Goal: Information Seeking & Learning: Learn about a topic

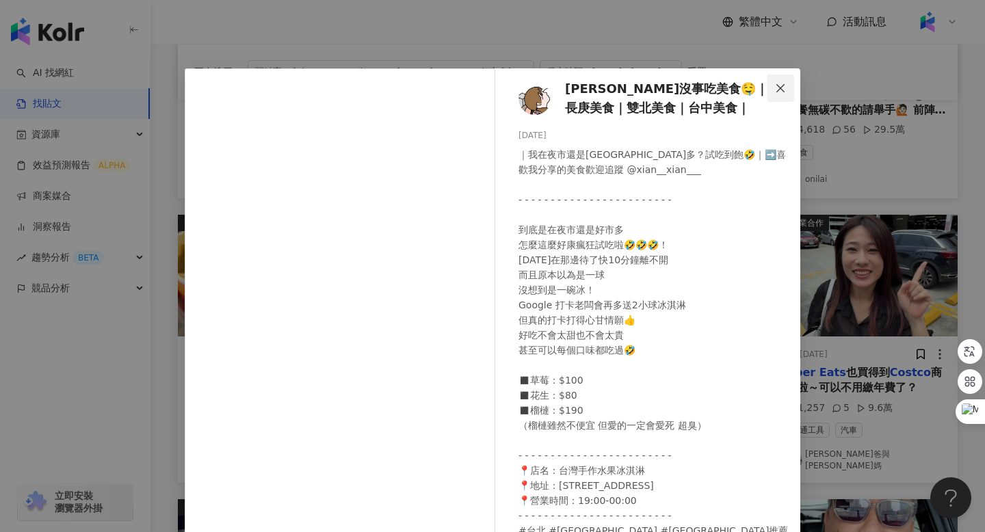
click at [781, 90] on icon "close" at bounding box center [780, 88] width 11 height 11
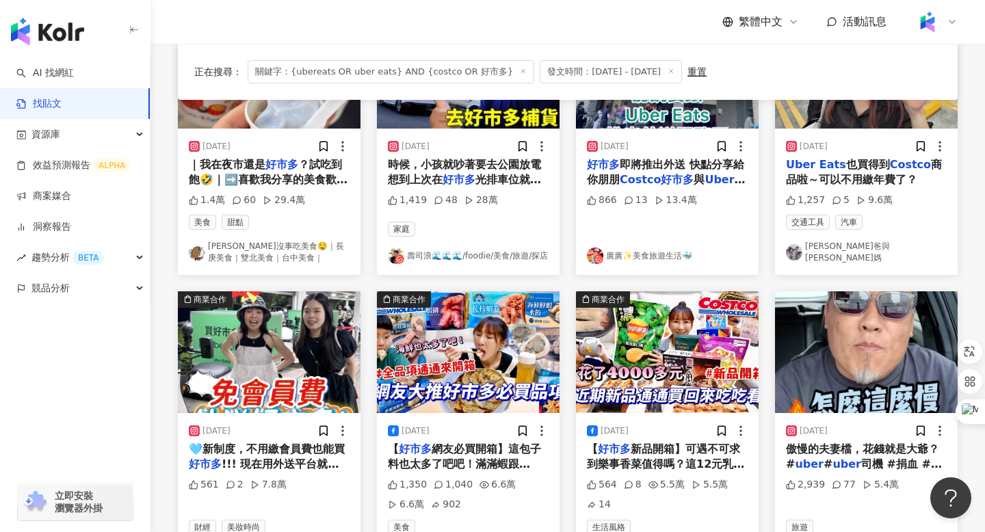
scroll to position [596, 0]
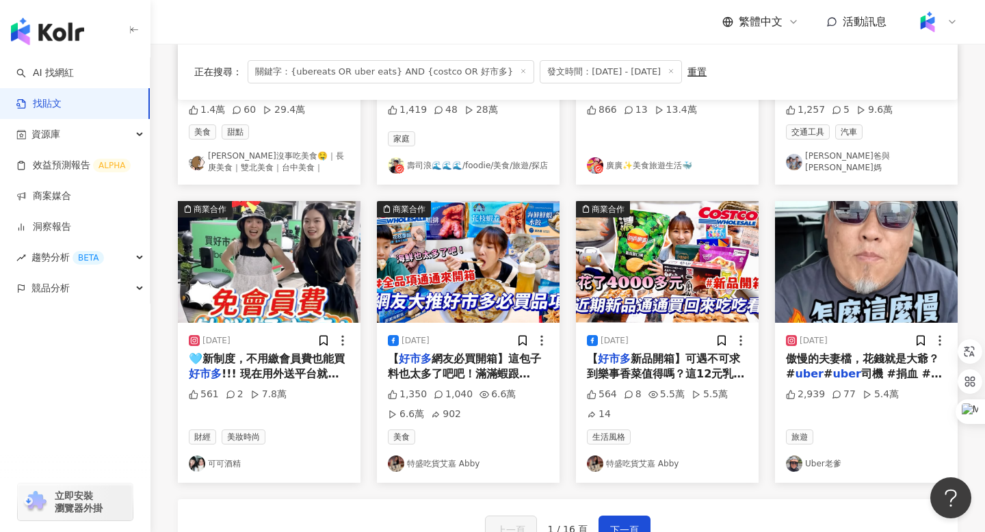
click at [656, 267] on img "button" at bounding box center [667, 262] width 183 height 122
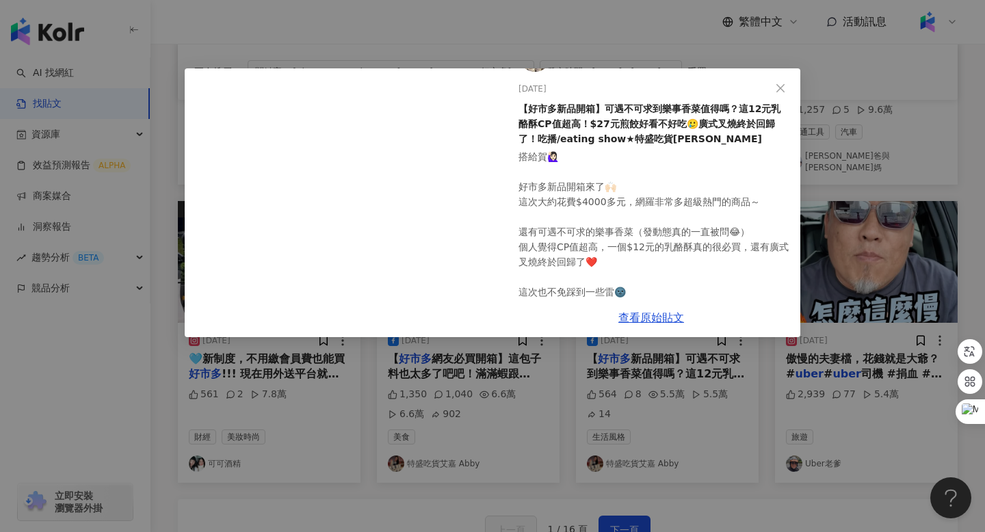
scroll to position [38, 0]
click at [777, 85] on icon "close" at bounding box center [780, 87] width 8 height 8
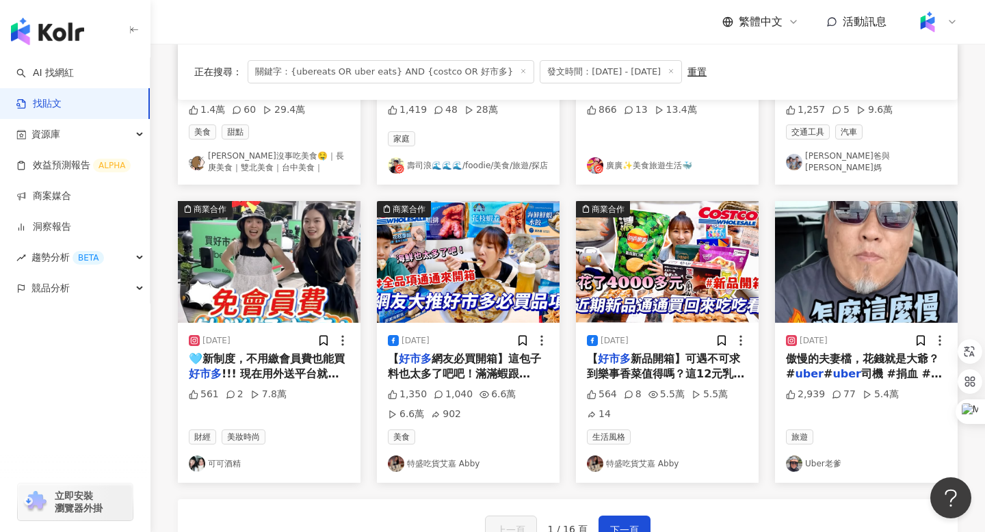
click at [474, 249] on img "button" at bounding box center [468, 262] width 183 height 122
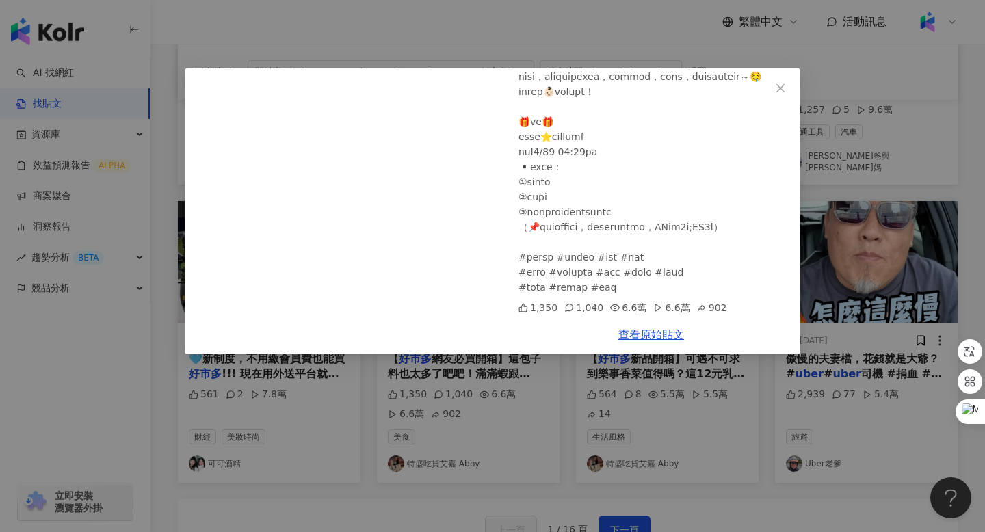
scroll to position [436, 0]
click at [654, 334] on link "查看原始貼文" at bounding box center [651, 334] width 66 height 13
click at [777, 91] on icon "close" at bounding box center [780, 87] width 8 height 8
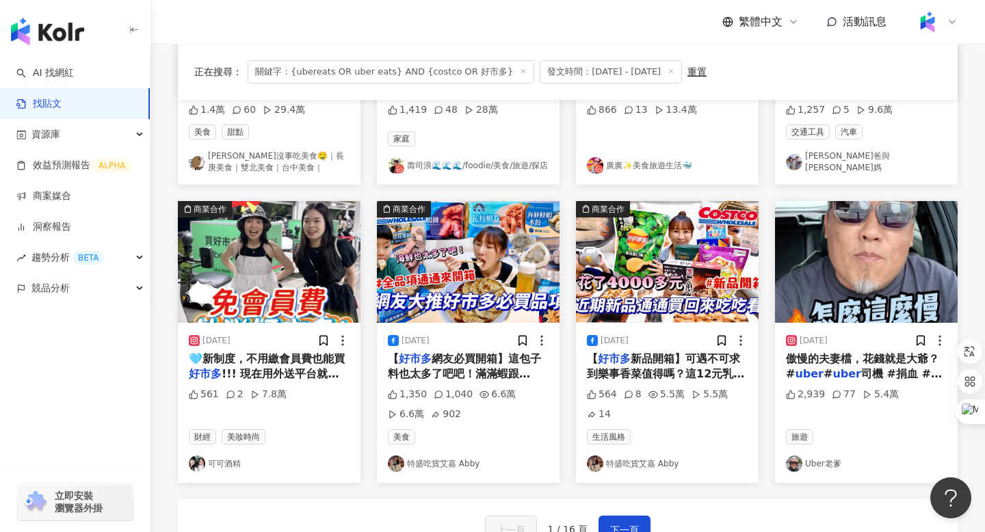
click at [386, 72] on span "關鍵字：{ubereats OR uber eats} AND {costco OR 好市多}" at bounding box center [390, 71] width 286 height 23
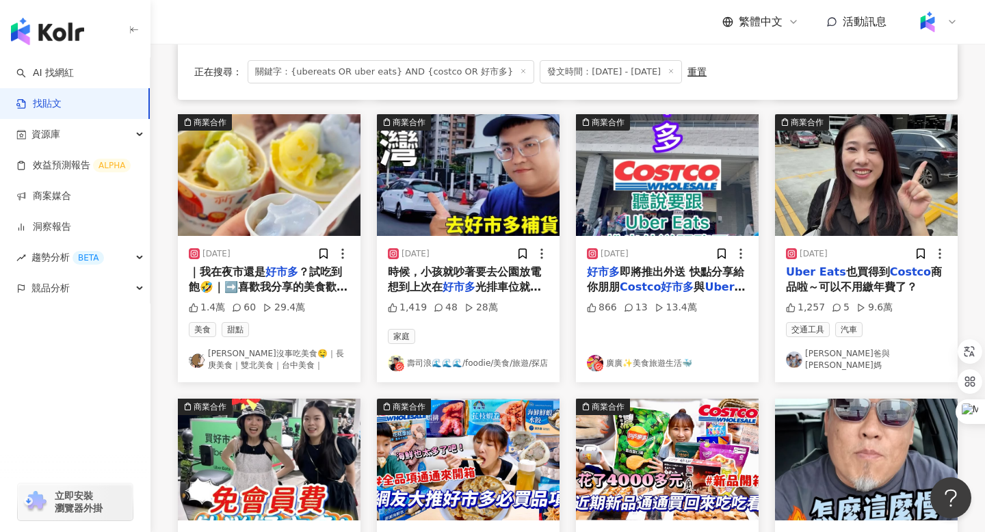
scroll to position [390, 0]
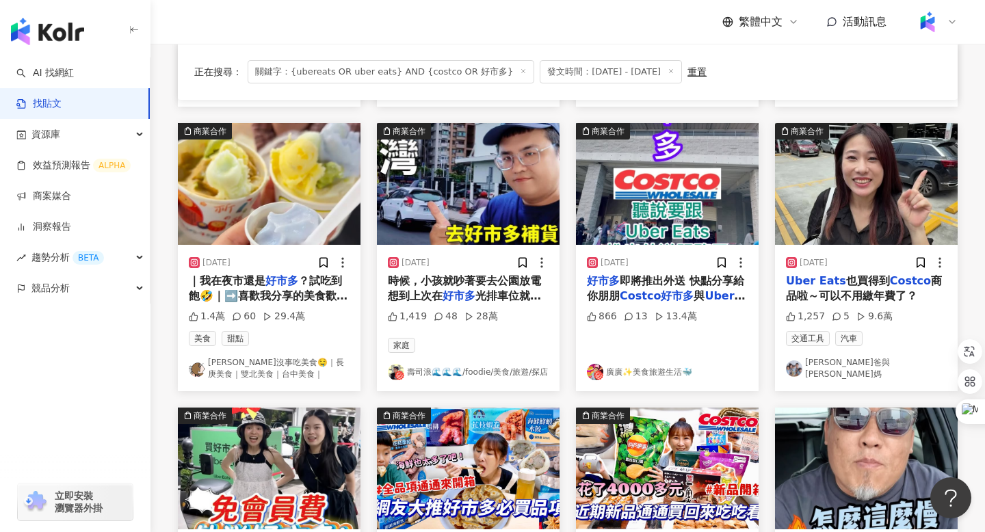
click at [659, 183] on img "button" at bounding box center [667, 184] width 183 height 122
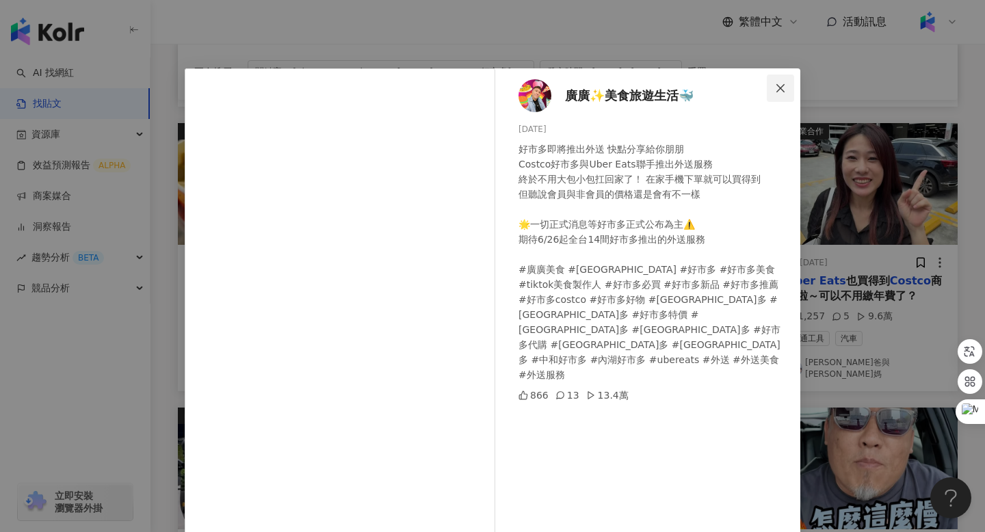
click at [783, 83] on icon "close" at bounding box center [780, 88] width 11 height 11
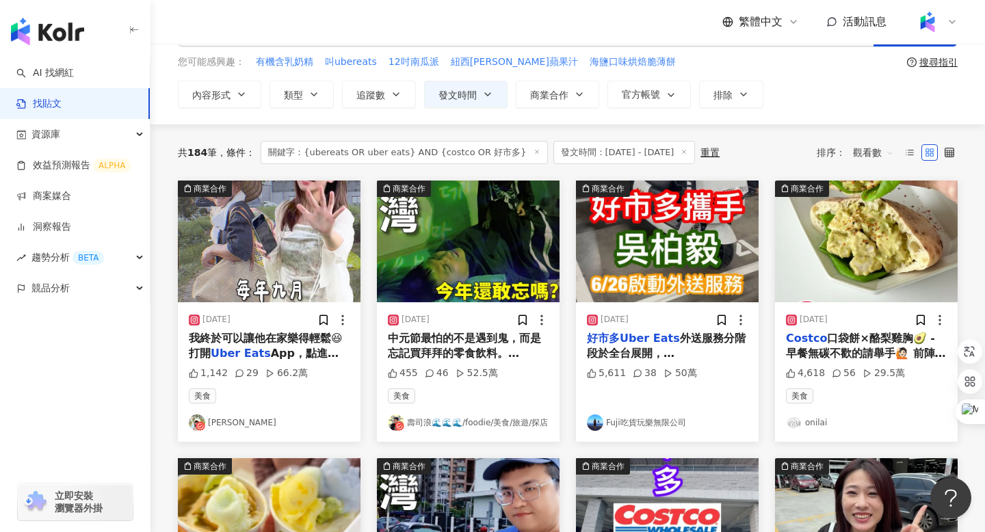
scroll to position [0, 0]
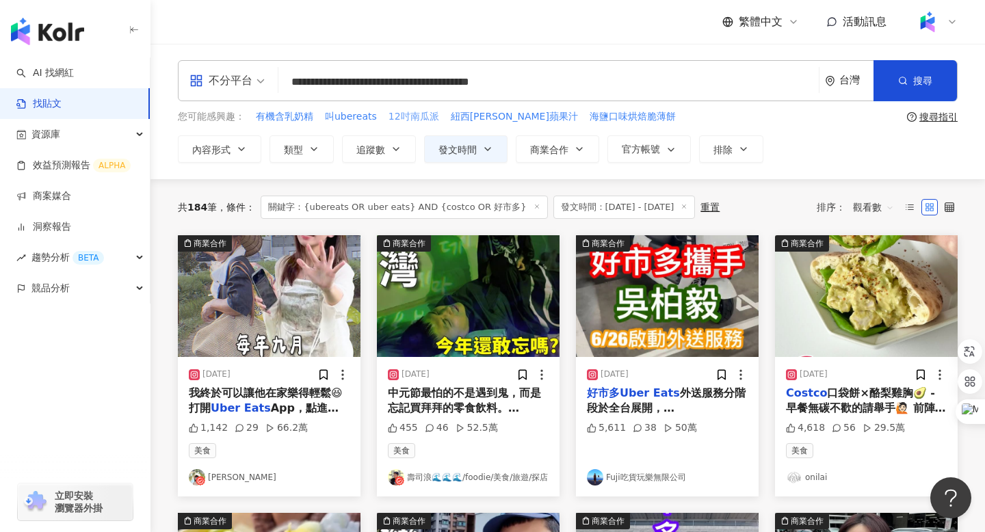
click at [399, 119] on span "12吋南瓜派" at bounding box center [413, 117] width 51 height 14
click at [360, 77] on input "******" at bounding box center [548, 81] width 529 height 29
click at [352, 78] on input "******" at bounding box center [548, 81] width 529 height 29
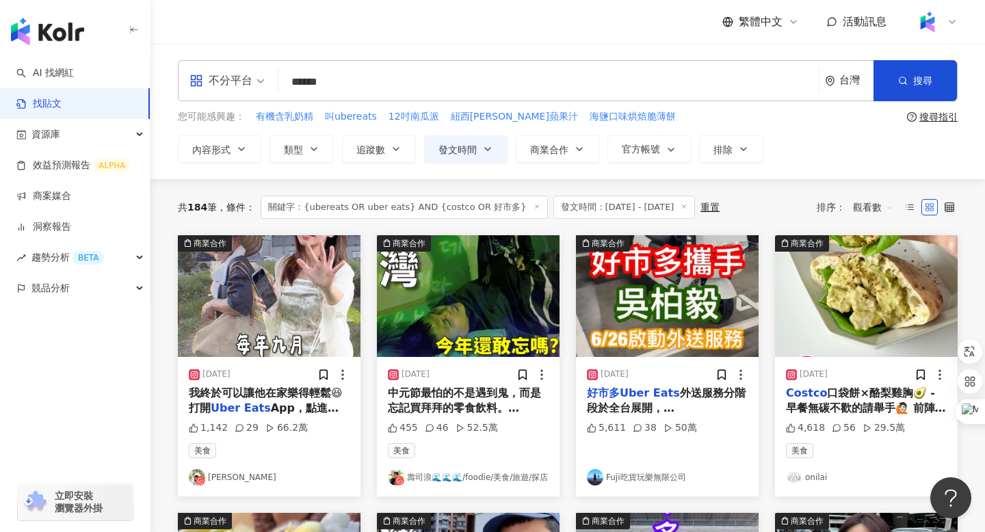
click at [352, 78] on input "******" at bounding box center [548, 81] width 529 height 29
click at [349, 117] on span "叫ubereats" at bounding box center [351, 117] width 52 height 14
type input "*********"
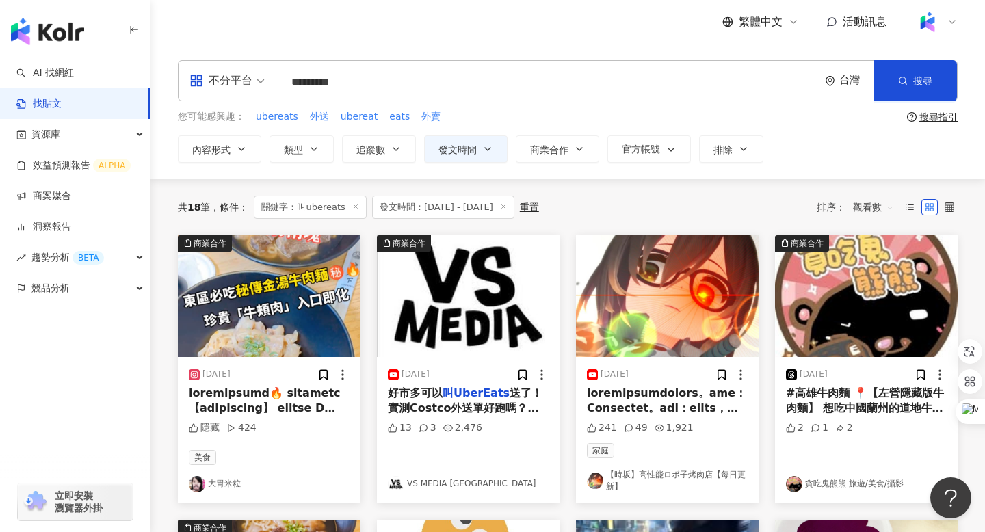
click at [674, 301] on img "button" at bounding box center [667, 296] width 183 height 122
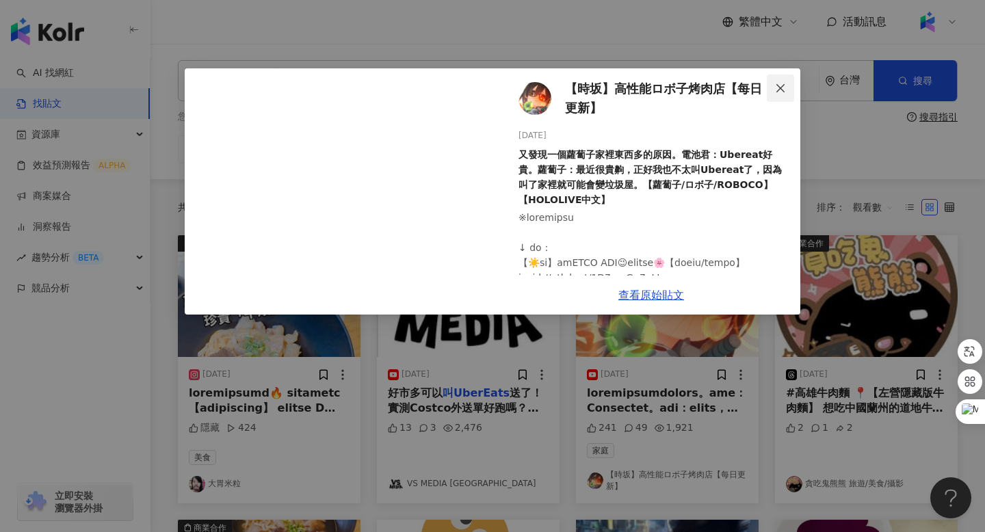
click at [784, 81] on button "Close" at bounding box center [779, 88] width 27 height 27
